Goal: Information Seeking & Learning: Learn about a topic

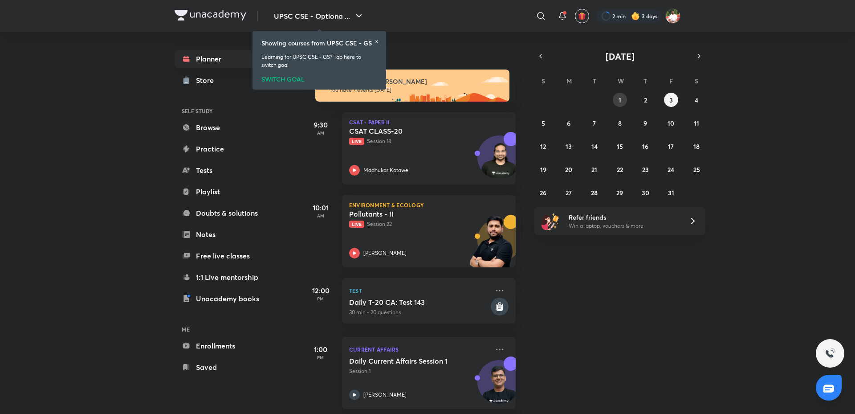
click at [622, 99] on button "1" at bounding box center [620, 100] width 14 height 14
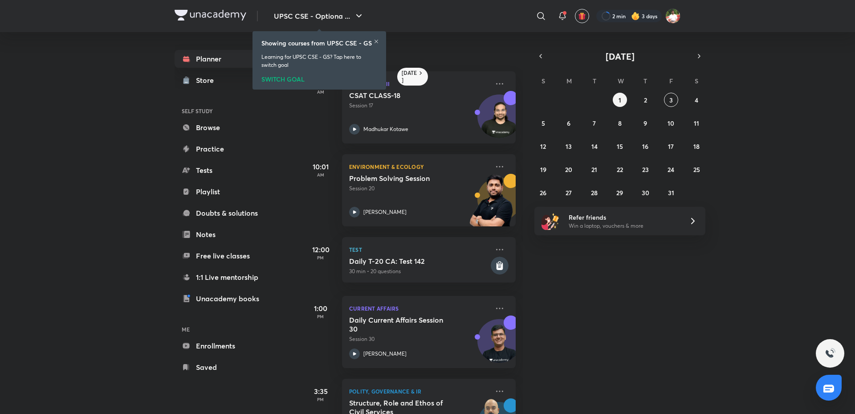
click at [375, 41] on icon at bounding box center [376, 41] width 5 height 5
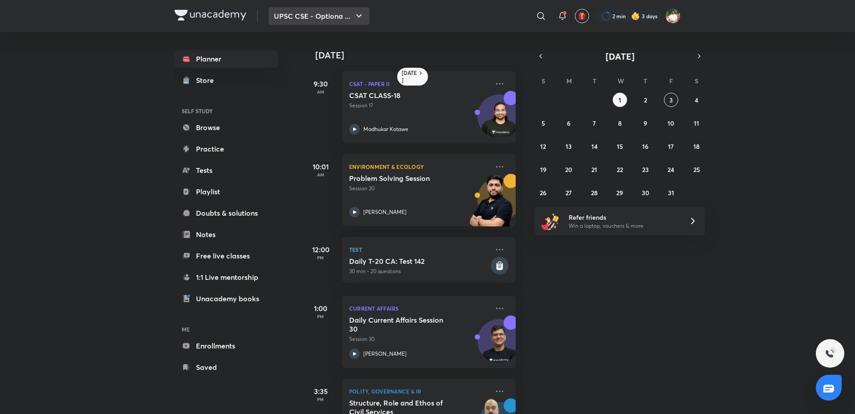
click at [341, 9] on button "UPSC CSE - Optiona ..." at bounding box center [319, 16] width 101 height 18
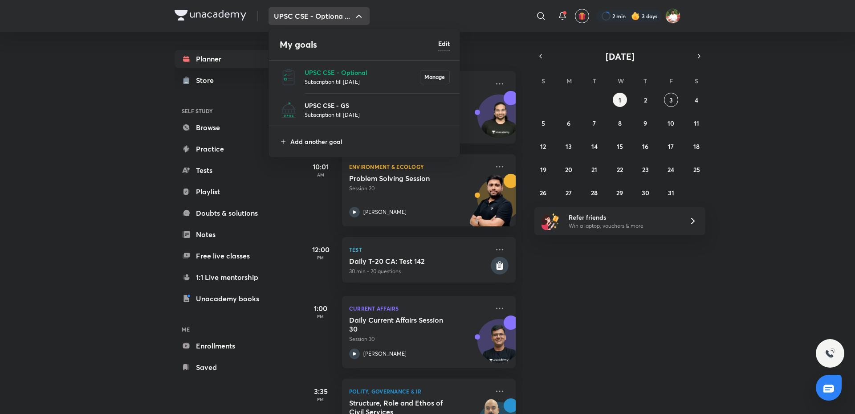
click at [321, 101] on p "UPSC CSE - GS" at bounding box center [377, 105] width 145 height 9
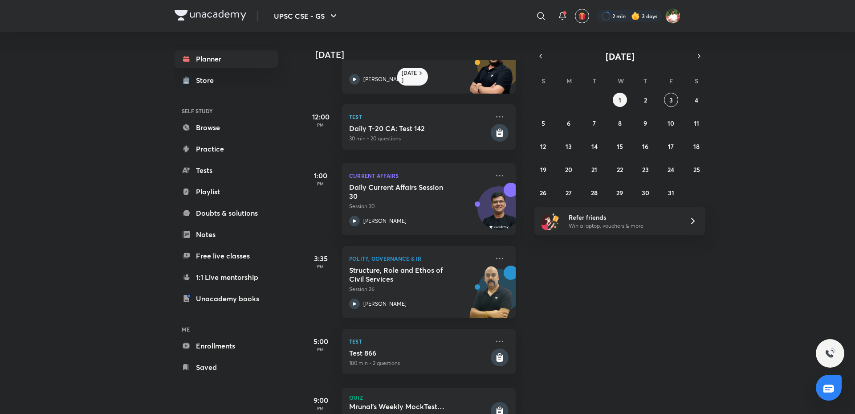
scroll to position [134, 0]
click at [414, 191] on h5 "Daily Current Affairs Session 30" at bounding box center [404, 191] width 111 height 18
